Goal: Register for event/course

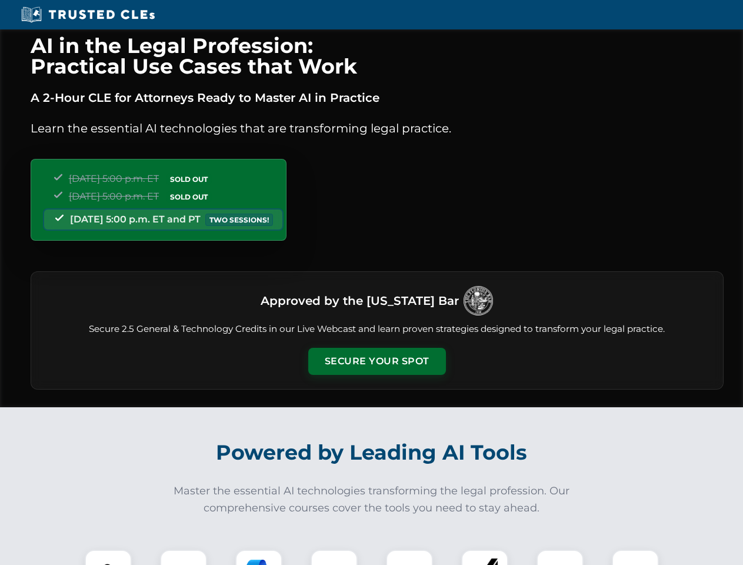
click at [377, 361] on button "Secure Your Spot" at bounding box center [377, 361] width 138 height 27
click at [108, 557] on img at bounding box center [108, 573] width 34 height 34
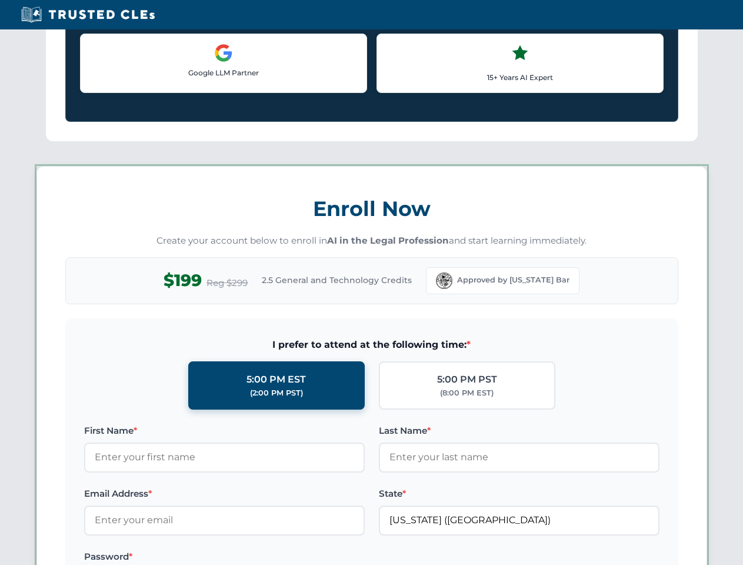
click at [259, 557] on label "Password *" at bounding box center [224, 557] width 281 height 14
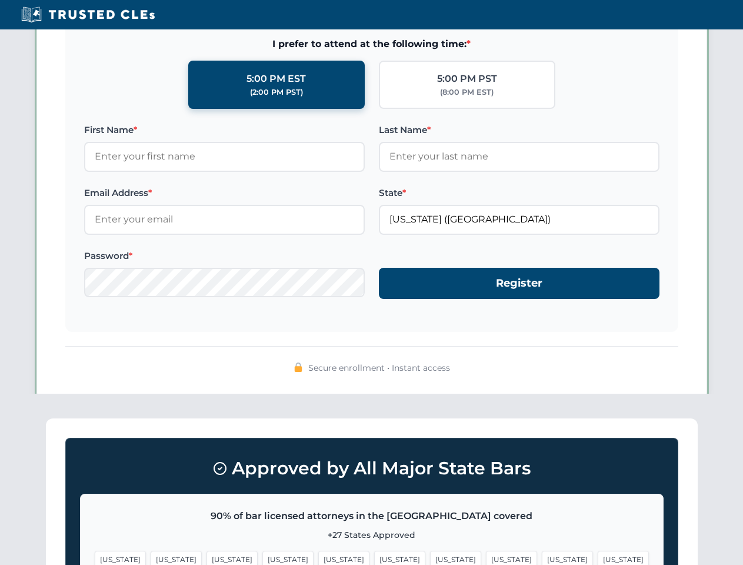
click at [542, 557] on span "[US_STATE]" at bounding box center [567, 559] width 51 height 17
